Goal: Find specific page/section: Find specific page/section

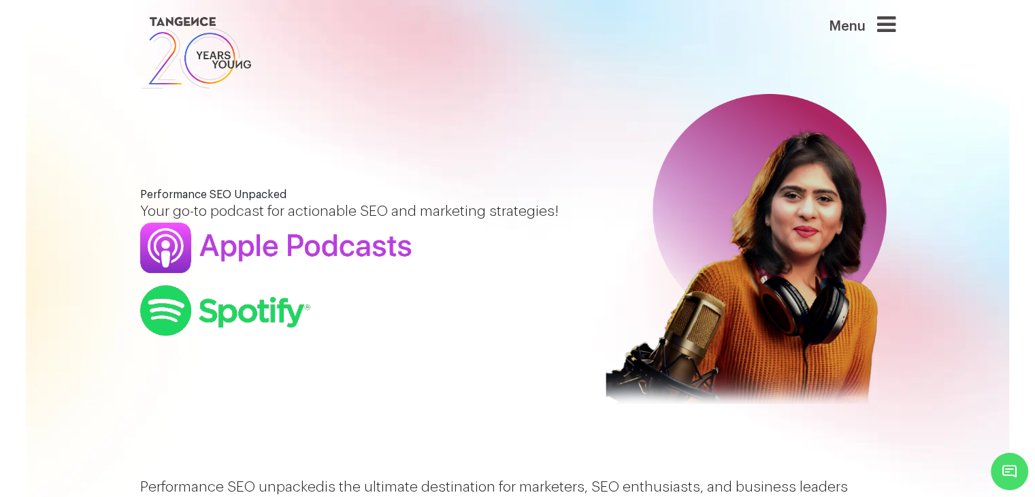
click at [886, 21] on icon at bounding box center [886, 25] width 18 height 22
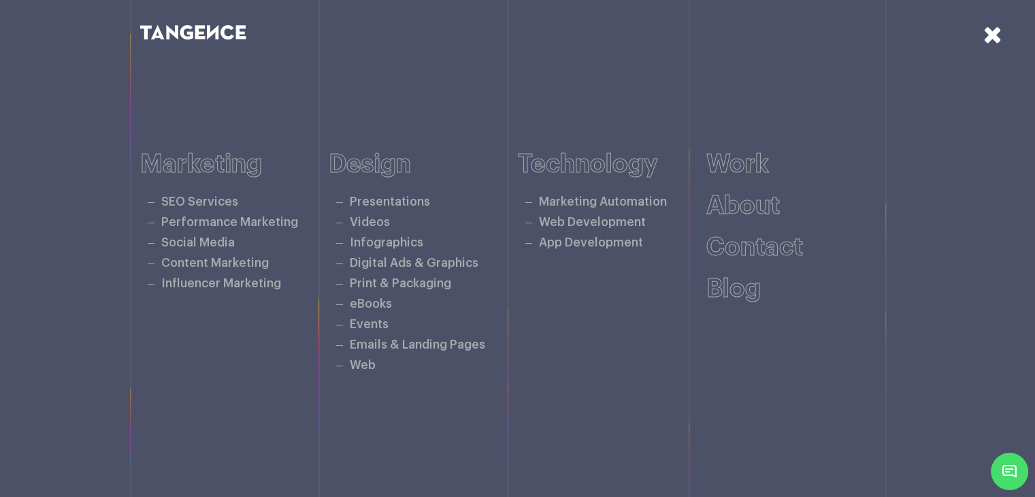
click at [1005, 33] on div at bounding box center [967, 68] width 136 height 136
click at [986, 39] on icon at bounding box center [993, 34] width 19 height 24
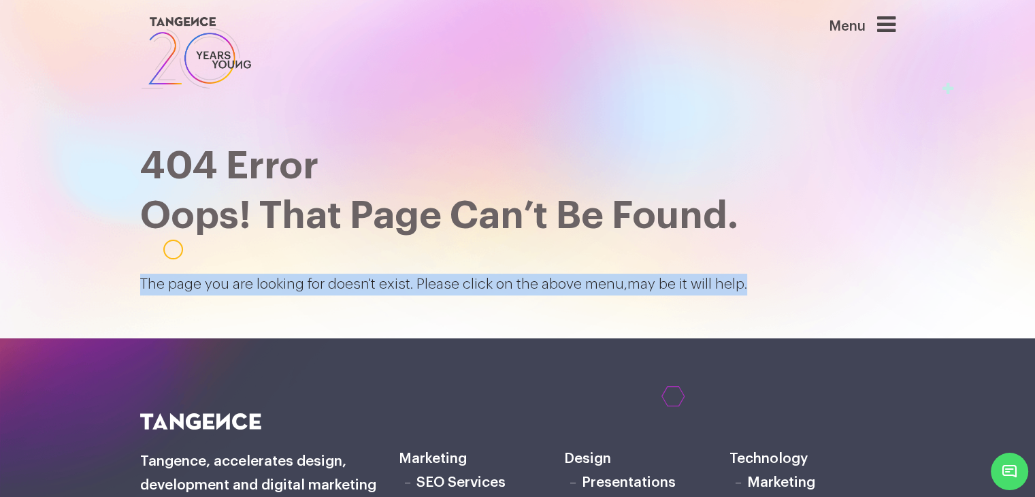
drag, startPoint x: 741, startPoint y: 282, endPoint x: 95, endPoint y: 251, distance: 647.4
click at [95, 251] on section "404 Error Oops! That page can’t be found. The page you are looking for doesn't …" at bounding box center [517, 169] width 1035 height 338
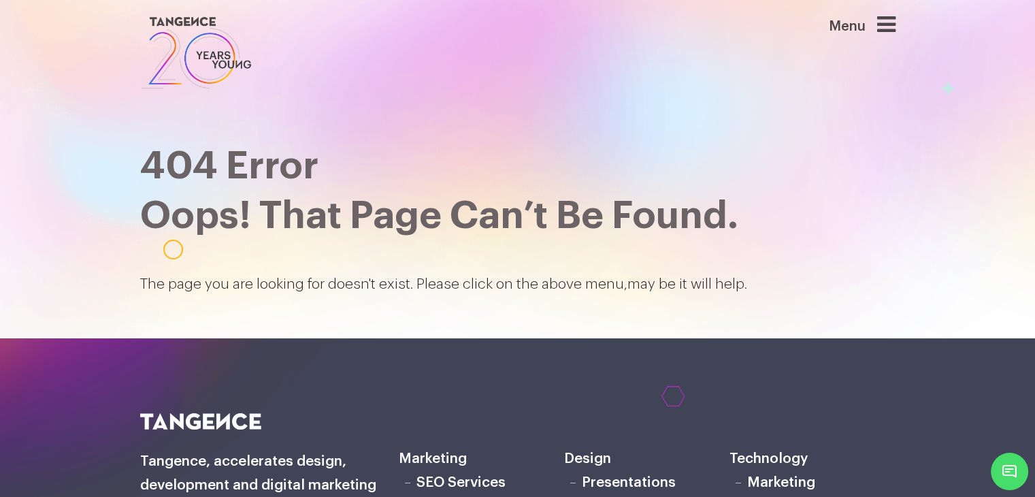
click at [150, 191] on h2 "404 Error Oops! That page can’t be found." at bounding box center [518, 191] width 756 height 99
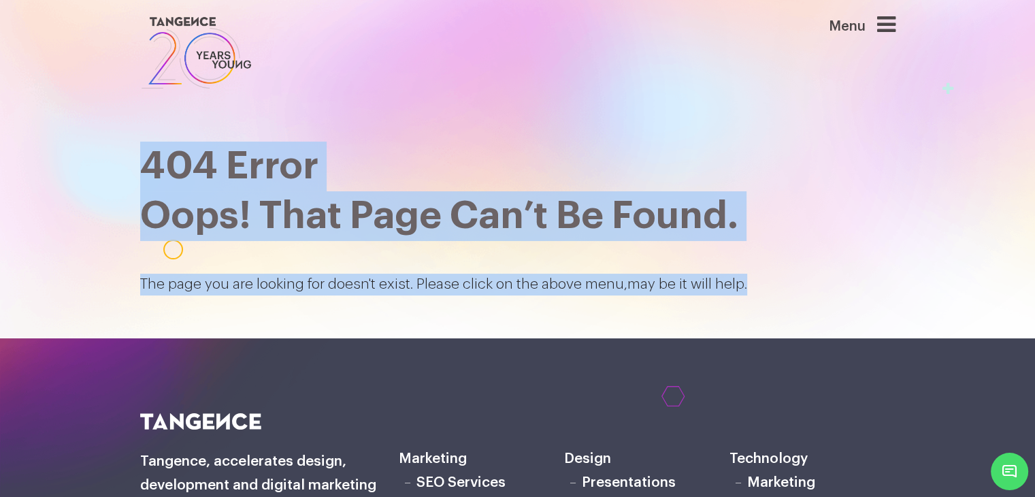
drag, startPoint x: 152, startPoint y: 161, endPoint x: 759, endPoint y: 273, distance: 617.3
click at [759, 273] on div "404 Error Oops! That page can’t be found. The page you are looking for doesn't …" at bounding box center [518, 185] width 756 height 218
click at [746, 284] on p "The page you are looking for doesn't exist. Please click on the above menu,may …" at bounding box center [518, 285] width 756 height 22
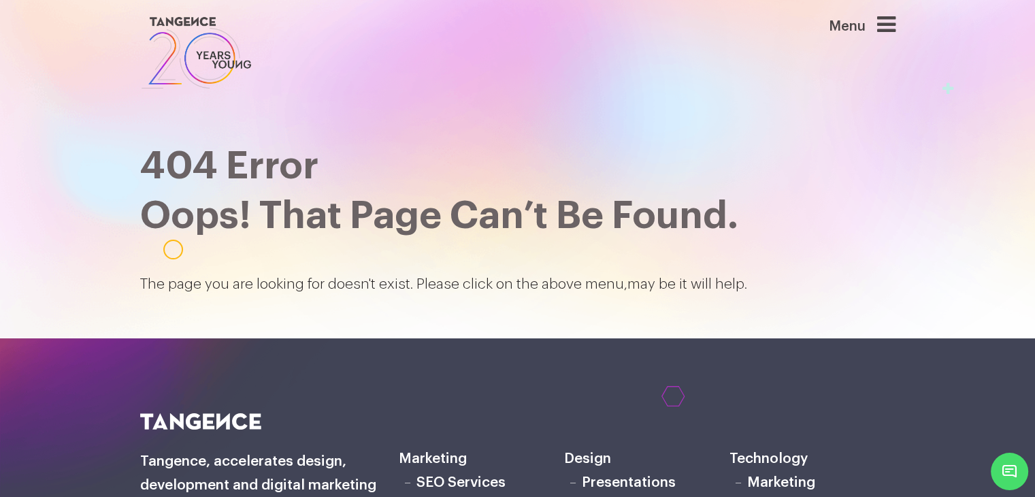
click at [728, 286] on p "The page you are looking for doesn't exist. Please click on the above menu,may …" at bounding box center [518, 285] width 756 height 22
click at [692, 282] on p "The page you are looking for doesn't exist. Please click on the above menu,may …" at bounding box center [518, 285] width 756 height 22
click at [653, 282] on p "The page you are looking for doesn't exist. Please click on the above menu,may …" at bounding box center [518, 285] width 756 height 22
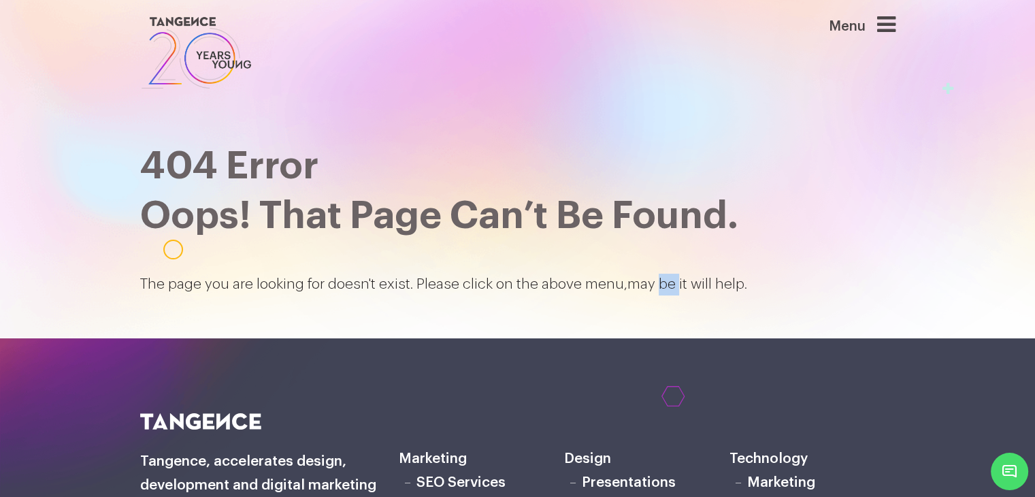
click at [653, 282] on p "The page you are looking for doesn't exist. Please click on the above menu,may …" at bounding box center [518, 285] width 756 height 22
click at [631, 284] on p "The page you are looking for doesn't exist. Please click on the above menu,may …" at bounding box center [518, 285] width 756 height 22
click at [600, 289] on p "The page you are looking for doesn't exist. Please click on the above menu,may …" at bounding box center [518, 285] width 756 height 22
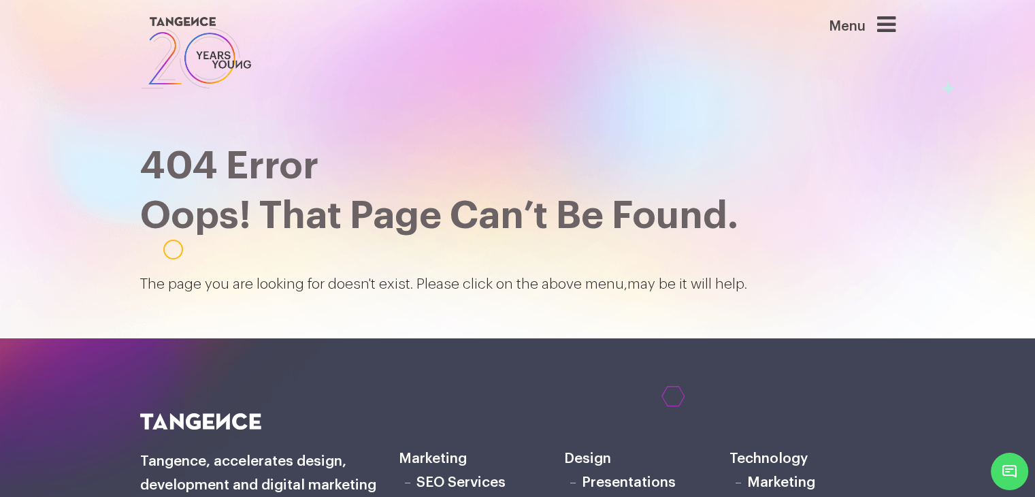
click at [561, 282] on p "The page you are looking for doesn't exist. Please click on the above menu,may …" at bounding box center [518, 285] width 756 height 22
click at [560, 282] on p "The page you are looking for doesn't exist. Please click on the above menu,may …" at bounding box center [518, 285] width 756 height 22
click at [517, 283] on p "The page you are looking for doesn't exist. Please click on the above menu,may …" at bounding box center [518, 285] width 756 height 22
click at [472, 282] on p "The page you are looking for doesn't exist. Please click on the above menu,may …" at bounding box center [518, 285] width 756 height 22
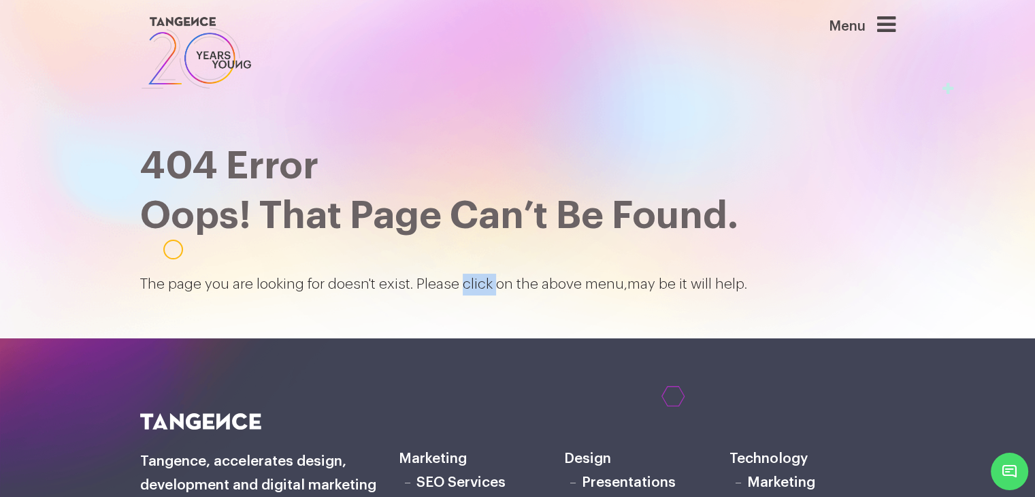
click at [472, 282] on p "The page you are looking for doesn't exist. Please click on the above menu,may …" at bounding box center [518, 285] width 756 height 22
click at [441, 280] on p "The page you are looking for doesn't exist. Please click on the above menu,may …" at bounding box center [518, 285] width 756 height 22
click at [394, 278] on p "The page you are looking for doesn't exist. Please click on the above menu,may …" at bounding box center [518, 285] width 756 height 22
click at [393, 278] on p "The page you are looking for doesn't exist. Please click on the above menu,may …" at bounding box center [518, 285] width 756 height 22
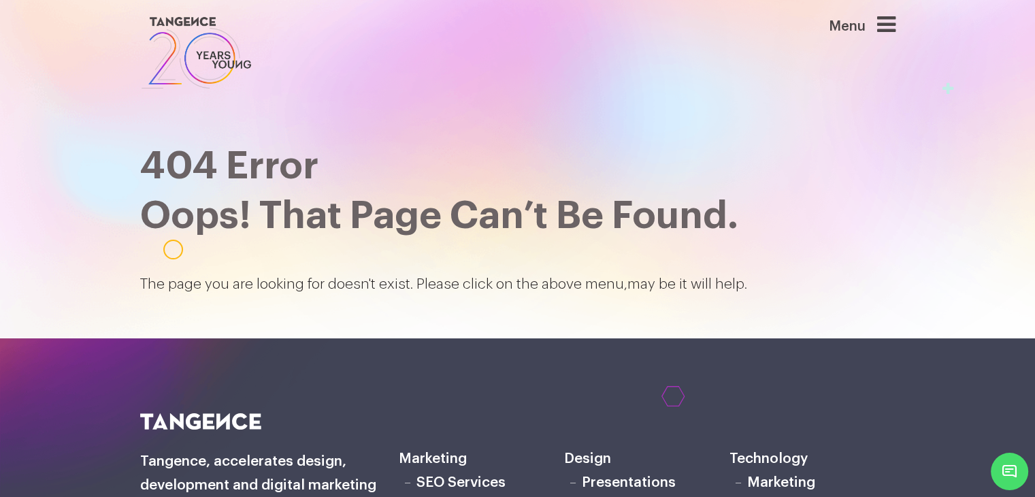
click at [349, 274] on p "The page you are looking for doesn't exist. Please click on the above menu,may …" at bounding box center [518, 285] width 756 height 22
click at [345, 284] on p "The page you are looking for doesn't exist. Please click on the above menu,may …" at bounding box center [518, 285] width 756 height 22
click at [281, 281] on p "The page you are looking for doesn't exist. Please click on the above menu,may …" at bounding box center [518, 285] width 756 height 22
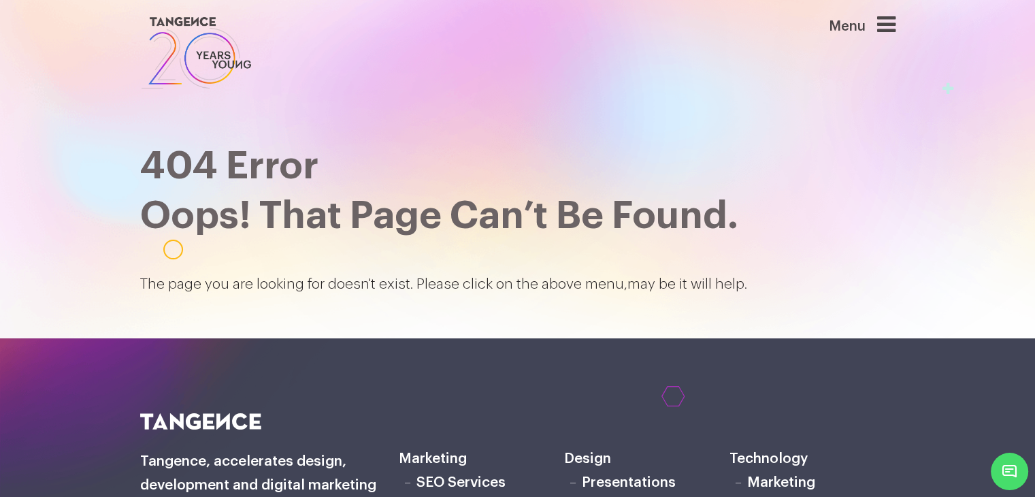
click at [210, 282] on p "The page you are looking for doesn't exist. Please click on the above menu,may …" at bounding box center [518, 285] width 756 height 22
click at [182, 284] on p "The page you are looking for doesn't exist. Please click on the above menu,may …" at bounding box center [518, 285] width 756 height 22
click at [155, 281] on p "The page you are looking for doesn't exist. Please click on the above menu,may …" at bounding box center [518, 285] width 756 height 22
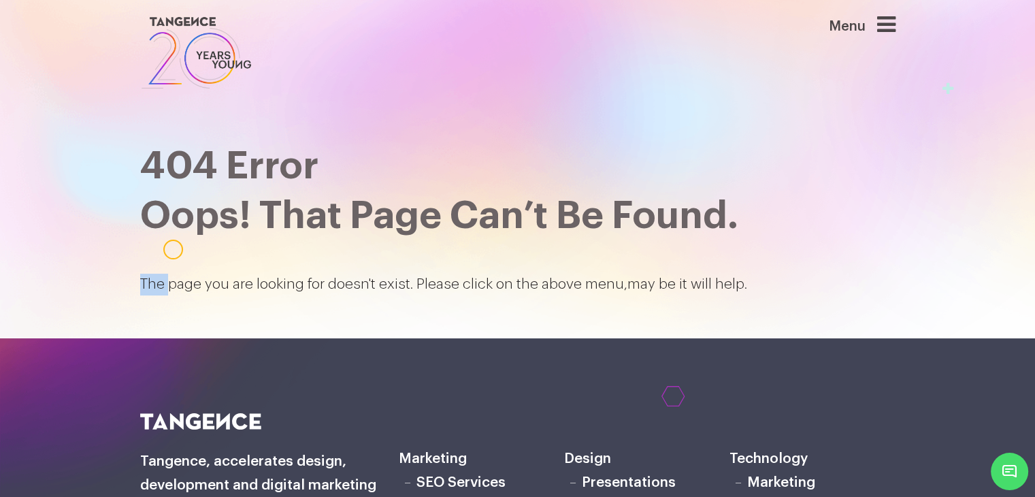
click at [155, 281] on p "The page you are looking for doesn't exist. Please click on the above menu,may …" at bounding box center [518, 285] width 756 height 22
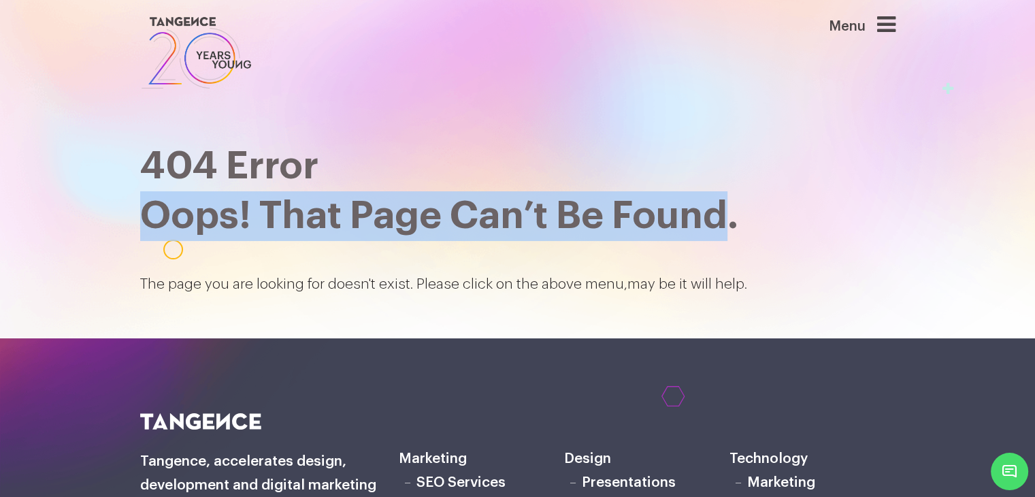
drag, startPoint x: 730, startPoint y: 221, endPoint x: 140, endPoint y: 205, distance: 589.7
click at [140, 205] on span "404 Error Oops! That page can’t be found." at bounding box center [439, 191] width 598 height 88
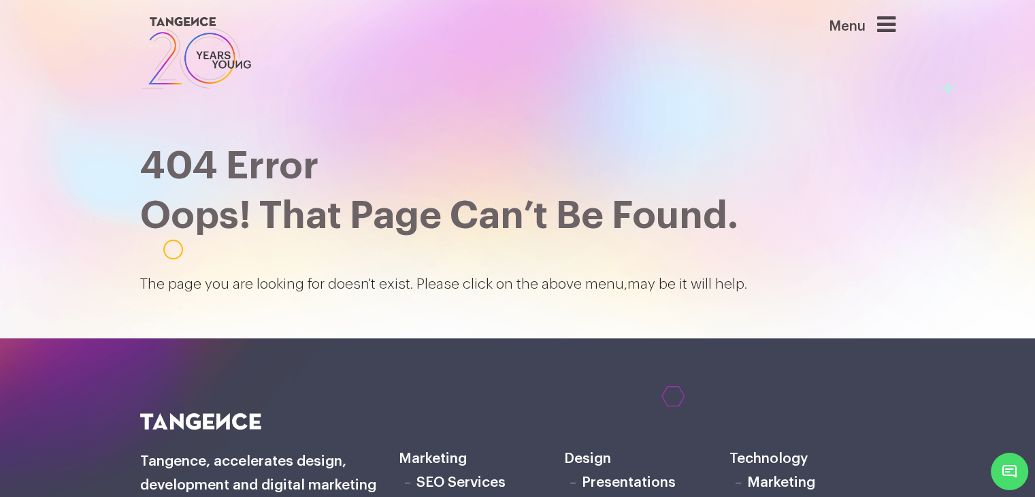
click at [330, 156] on h2 "404 Error Oops! That page can’t be found." at bounding box center [518, 191] width 756 height 99
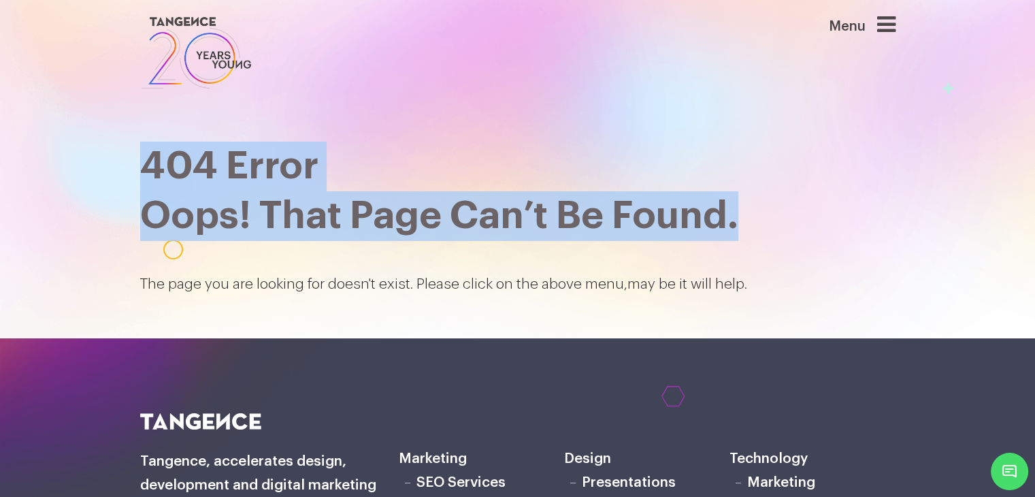
drag, startPoint x: 144, startPoint y: 161, endPoint x: 789, endPoint y: 218, distance: 647.1
click at [789, 218] on h2 "404 Error Oops! That page can’t be found." at bounding box center [518, 191] width 756 height 99
click at [773, 225] on h2 "404 Error Oops! That page can’t be found." at bounding box center [518, 191] width 756 height 99
drag, startPoint x: 757, startPoint y: 227, endPoint x: 123, endPoint y: 129, distance: 641.2
click at [123, 129] on section "404 Error Oops! That page can’t be found. The page you are looking for doesn't …" at bounding box center [517, 169] width 1035 height 338
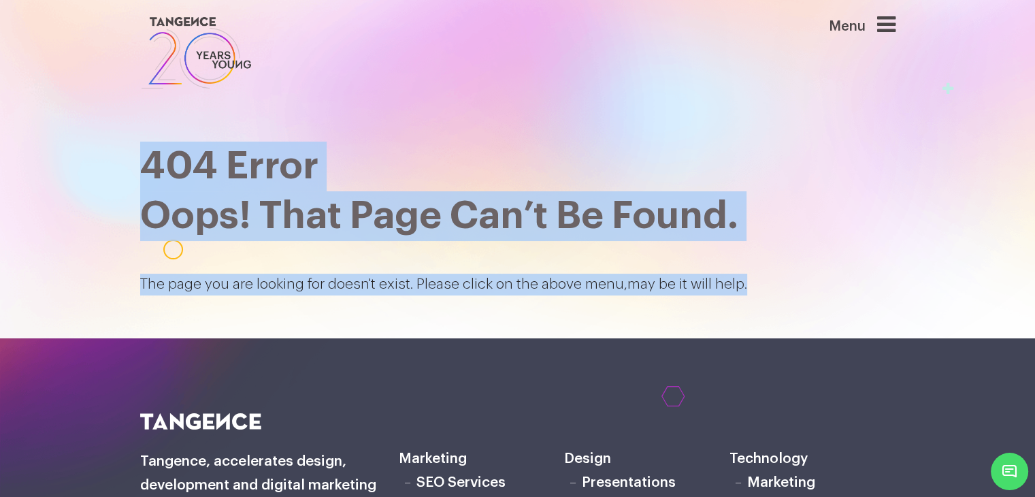
drag, startPoint x: 763, startPoint y: 276, endPoint x: 133, endPoint y: 169, distance: 638.5
click at [133, 169] on div "404 Error Oops! That page can’t be found. The page you are looking for doesn't …" at bounding box center [518, 190] width 776 height 229
click at [141, 129] on div "404 Error Oops! That page can’t be found. The page you are looking for doesn't …" at bounding box center [518, 185] width 756 height 218
drag, startPoint x: 144, startPoint y: 159, endPoint x: 825, endPoint y: 311, distance: 697.4
click at [825, 311] on section "404 Error Oops! That page can’t be found. The page you are looking for doesn't …" at bounding box center [517, 169] width 1035 height 338
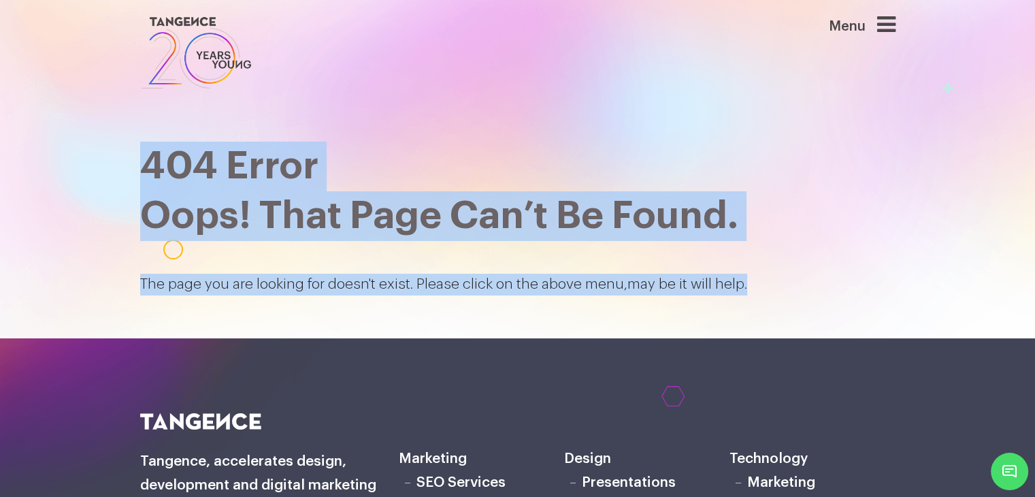
click at [774, 280] on p "The page you are looking for doesn't exist. Please click on the above menu,may …" at bounding box center [518, 285] width 756 height 22
drag, startPoint x: 755, startPoint y: 287, endPoint x: 155, endPoint y: 157, distance: 614.1
click at [130, 155] on div "404 Error Oops! That page can’t be found. The page you are looking for doesn't …" at bounding box center [518, 190] width 776 height 229
drag, startPoint x: 440, startPoint y: 199, endPoint x: 428, endPoint y: 195, distance: 12.9
click at [441, 199] on span "404 Error Oops! That page can’t be found." at bounding box center [439, 191] width 598 height 88
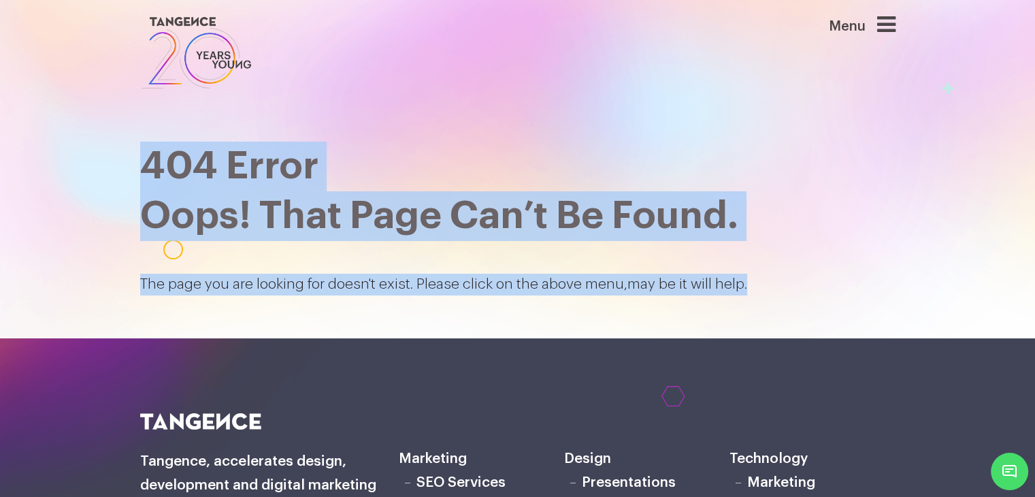
click at [143, 153] on span "404 Error Oops! That page can’t be found." at bounding box center [439, 191] width 598 height 88
drag, startPoint x: 141, startPoint y: 155, endPoint x: 814, endPoint y: 282, distance: 685.2
click at [814, 282] on div "404 Error Oops! That page can’t be found. The page you are looking for doesn't …" at bounding box center [518, 185] width 756 height 218
click at [839, 311] on section "404 Error Oops! That page can’t be found. The page you are looking for doesn't …" at bounding box center [517, 169] width 1035 height 338
click at [749, 296] on div "404 Error Oops! That page can’t be found. The page you are looking for doesn't …" at bounding box center [518, 190] width 776 height 229
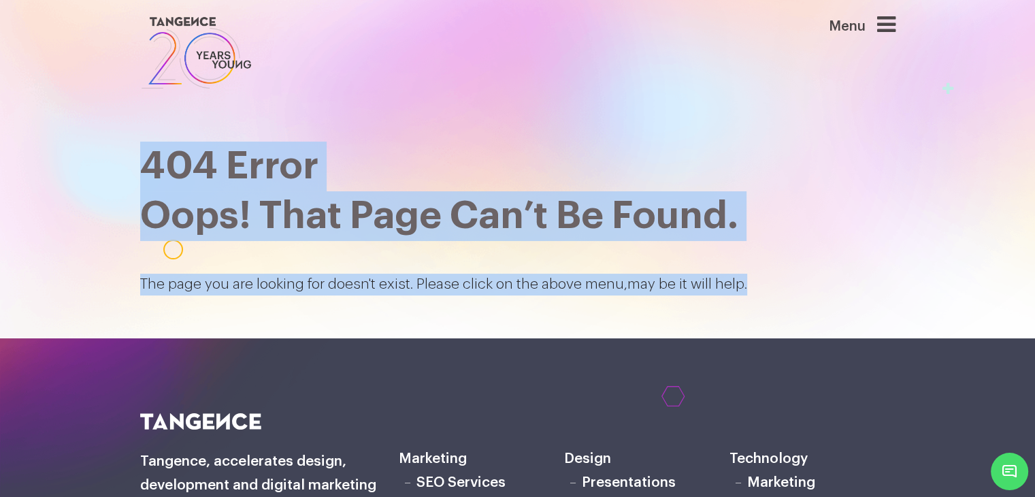
drag, startPoint x: 745, startPoint y: 289, endPoint x: 136, endPoint y: 180, distance: 618.2
click at [136, 180] on div "404 Error Oops! That page can’t be found. The page you are looking for doesn't …" at bounding box center [518, 190] width 776 height 229
click at [805, 276] on p "The page you are looking for doesn't exist. Please click on the above menu,may …" at bounding box center [518, 285] width 756 height 22
drag, startPoint x: 705, startPoint y: 283, endPoint x: 98, endPoint y: 164, distance: 618.1
click at [98, 164] on section "404 Error Oops! That page can’t be found. The page you are looking for doesn't …" at bounding box center [517, 169] width 1035 height 338
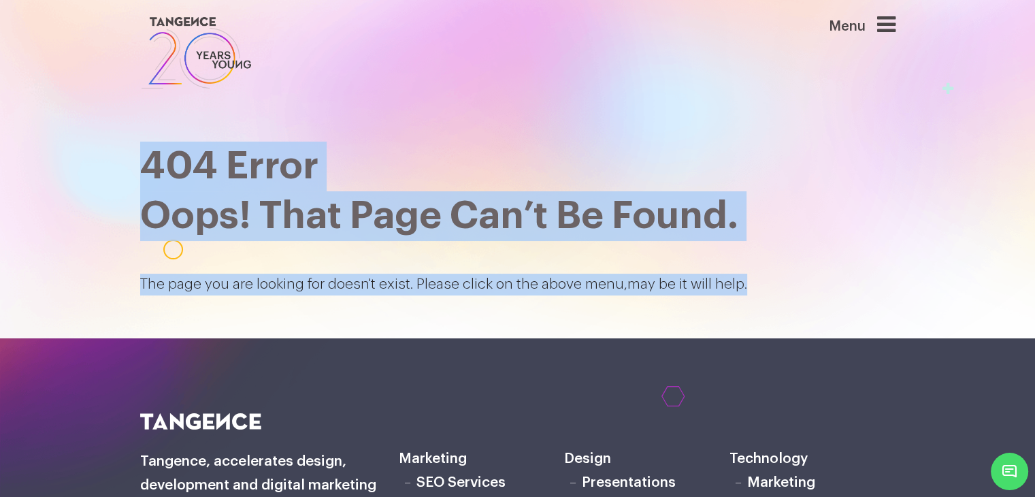
click at [680, 268] on div "404 Error Oops! That page can’t be found. The page you are looking for doesn't …" at bounding box center [518, 185] width 756 height 218
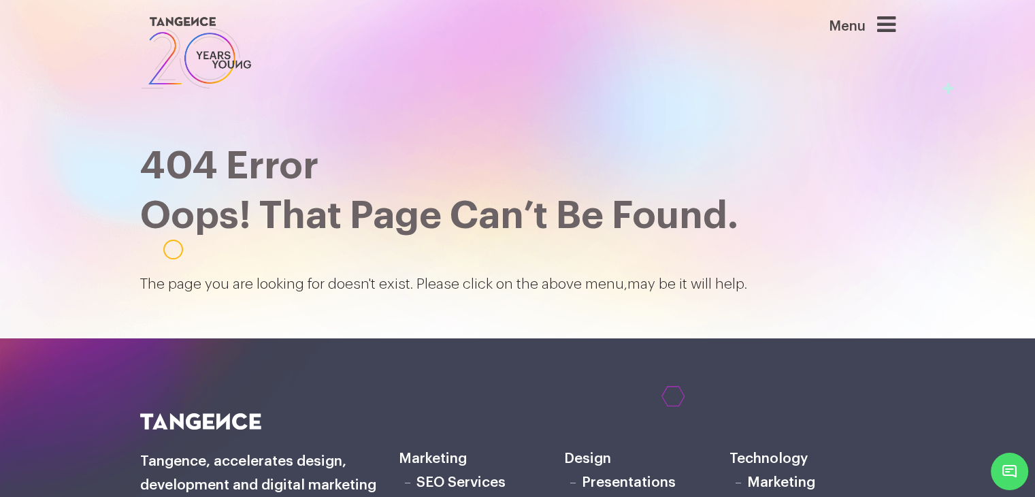
click at [697, 285] on p "The page you are looking for doesn't exist. Please click on the above menu,may …" at bounding box center [518, 285] width 756 height 22
click at [719, 283] on p "The page you are looking for doesn't exist. Please click on the above menu,may …" at bounding box center [518, 285] width 756 height 22
click at [662, 281] on p "The page you are looking for doesn't exist. Please click on the above menu,may …" at bounding box center [518, 285] width 756 height 22
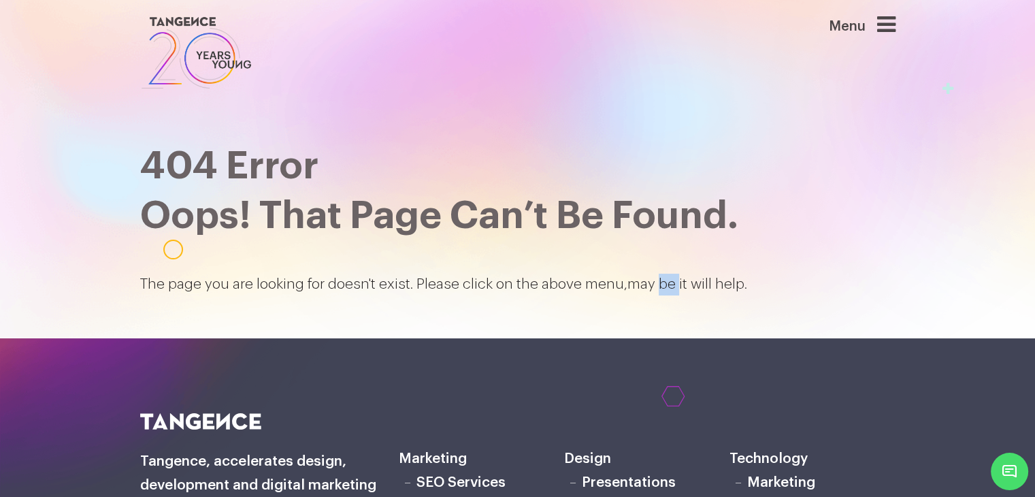
click at [662, 281] on p "The page you are looking for doesn't exist. Please click on the above menu,may …" at bounding box center [518, 285] width 756 height 22
click at [638, 282] on p "The page you are looking for doesn't exist. Please click on the above menu,may …" at bounding box center [518, 285] width 756 height 22
click at [596, 287] on p "The page you are looking for doesn't exist. Please click on the above menu,may …" at bounding box center [518, 285] width 756 height 22
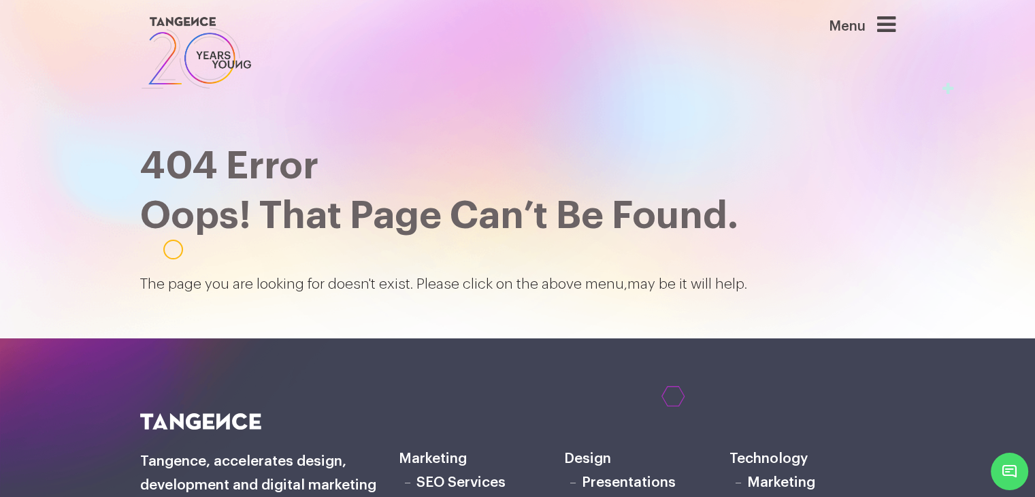
click at [549, 285] on p "The page you are looking for doesn't exist. Please click on the above menu,may …" at bounding box center [518, 285] width 756 height 22
click at [493, 280] on p "The page you are looking for doesn't exist. Please click on the above menu,may …" at bounding box center [518, 285] width 756 height 22
click at [175, 286] on p "The page you are looking for doesn't exist. Please click on the above menu,may …" at bounding box center [518, 285] width 756 height 22
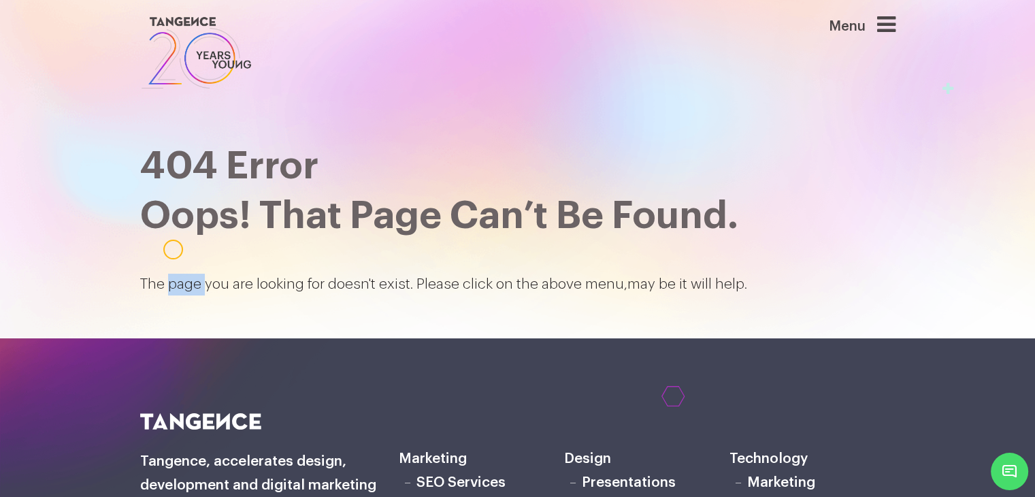
click at [175, 286] on p "The page you are looking for doesn't exist. Please click on the above menu,may …" at bounding box center [518, 285] width 756 height 22
click at [214, 285] on p "The page you are looking for doesn't exist. Please click on the above menu,may …" at bounding box center [518, 285] width 756 height 22
click at [278, 289] on p "The page you are looking for doesn't exist. Please click on the above menu,may …" at bounding box center [518, 285] width 756 height 22
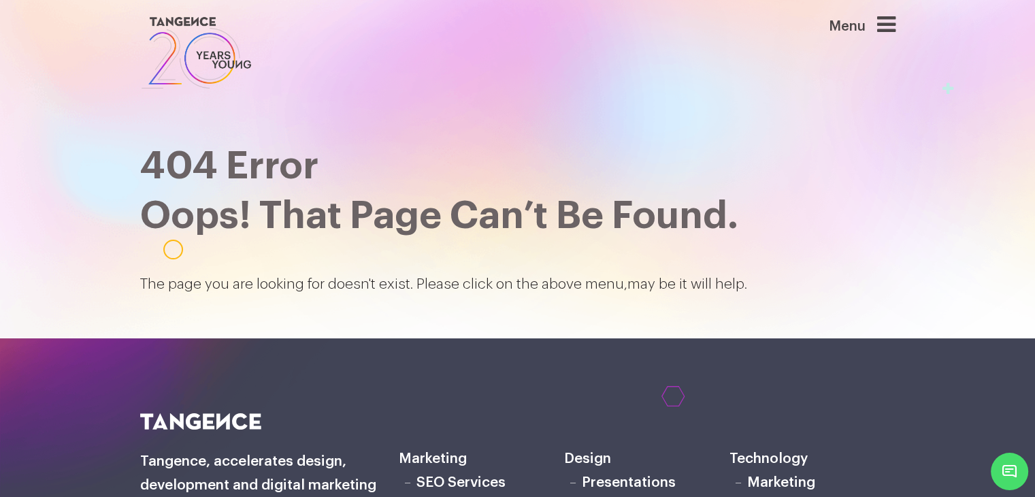
click at [348, 287] on p "The page you are looking for doesn't exist. Please click on the above menu,may …" at bounding box center [518, 285] width 756 height 22
click at [389, 280] on p "The page you are looking for doesn't exist. Please click on the above menu,may …" at bounding box center [518, 285] width 756 height 22
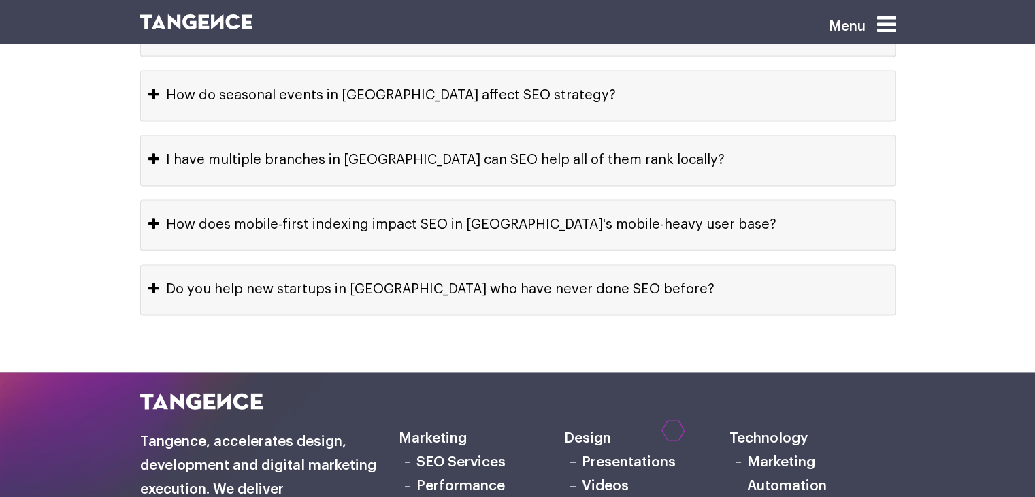
scroll to position [7464, 0]
